Goal: Task Accomplishment & Management: Manage account settings

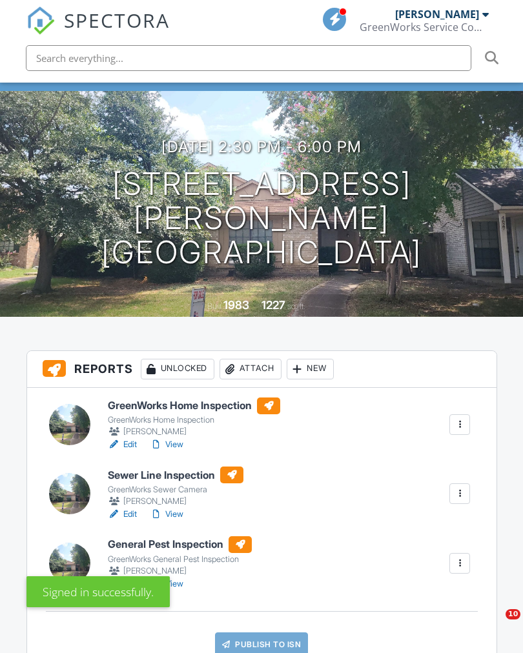
click at [459, 490] on div at bounding box center [459, 493] width 13 height 13
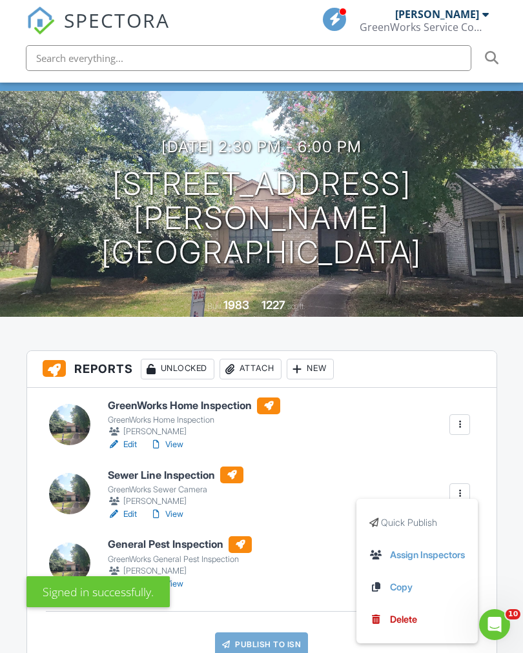
click at [394, 607] on div "Signed in successfully." at bounding box center [261, 588] width 470 height 37
click at [464, 488] on div at bounding box center [459, 493] width 13 height 13
click at [400, 607] on div "Signed in successfully." at bounding box center [261, 588] width 470 height 37
click at [466, 490] on div at bounding box center [459, 493] width 13 height 13
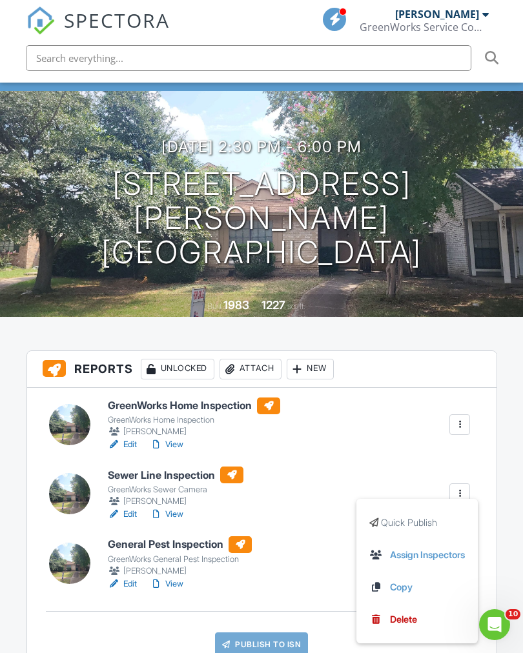
click at [377, 618] on link "Delete" at bounding box center [416, 619] width 95 height 14
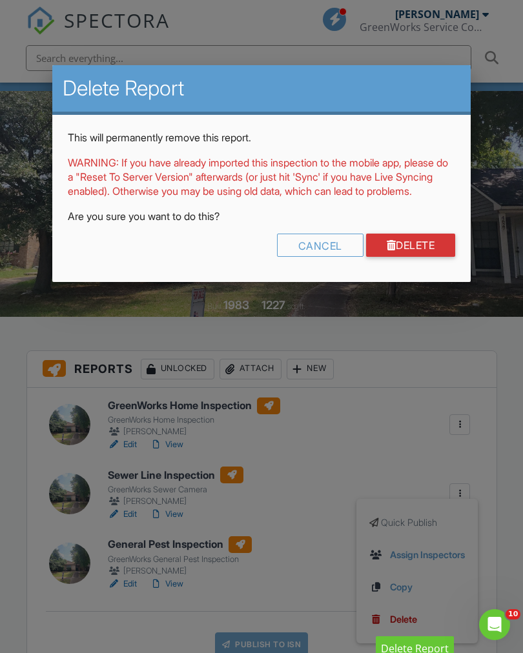
click at [413, 257] on link "Delete" at bounding box center [411, 245] width 90 height 23
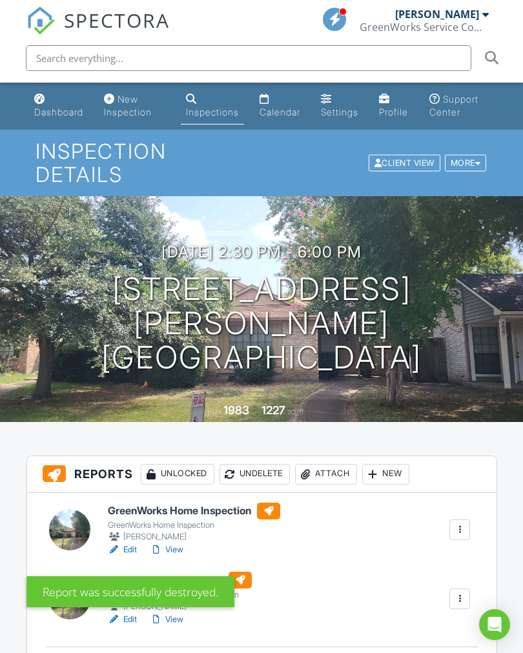
scroll to position [30, 0]
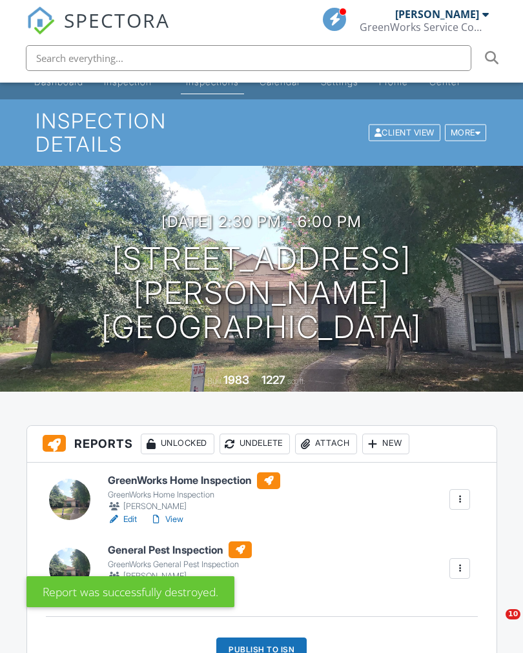
click at [272, 647] on div "Publish to ISN" at bounding box center [261, 649] width 90 height 25
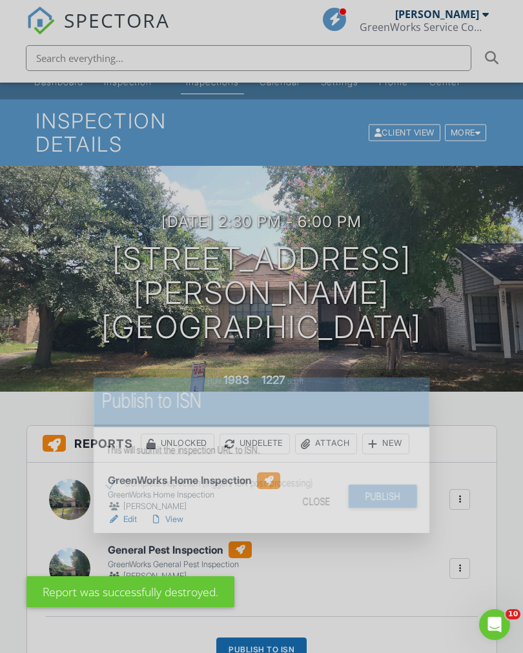
scroll to position [0, 0]
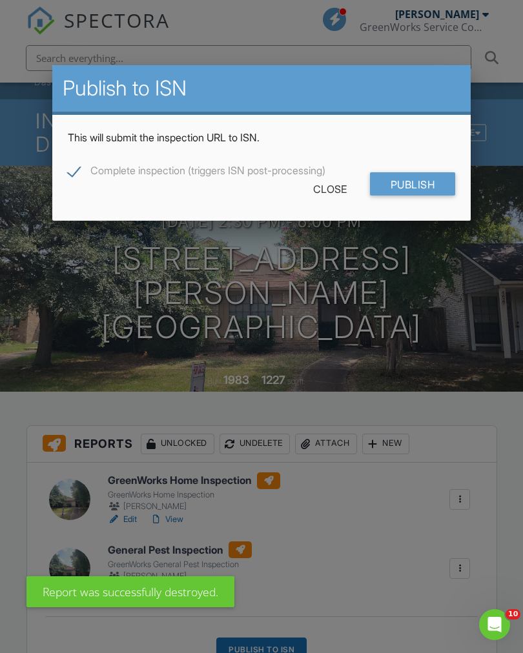
click at [406, 184] on input "Publish" at bounding box center [413, 184] width 86 height 23
